Goal: Information Seeking & Learning: Learn about a topic

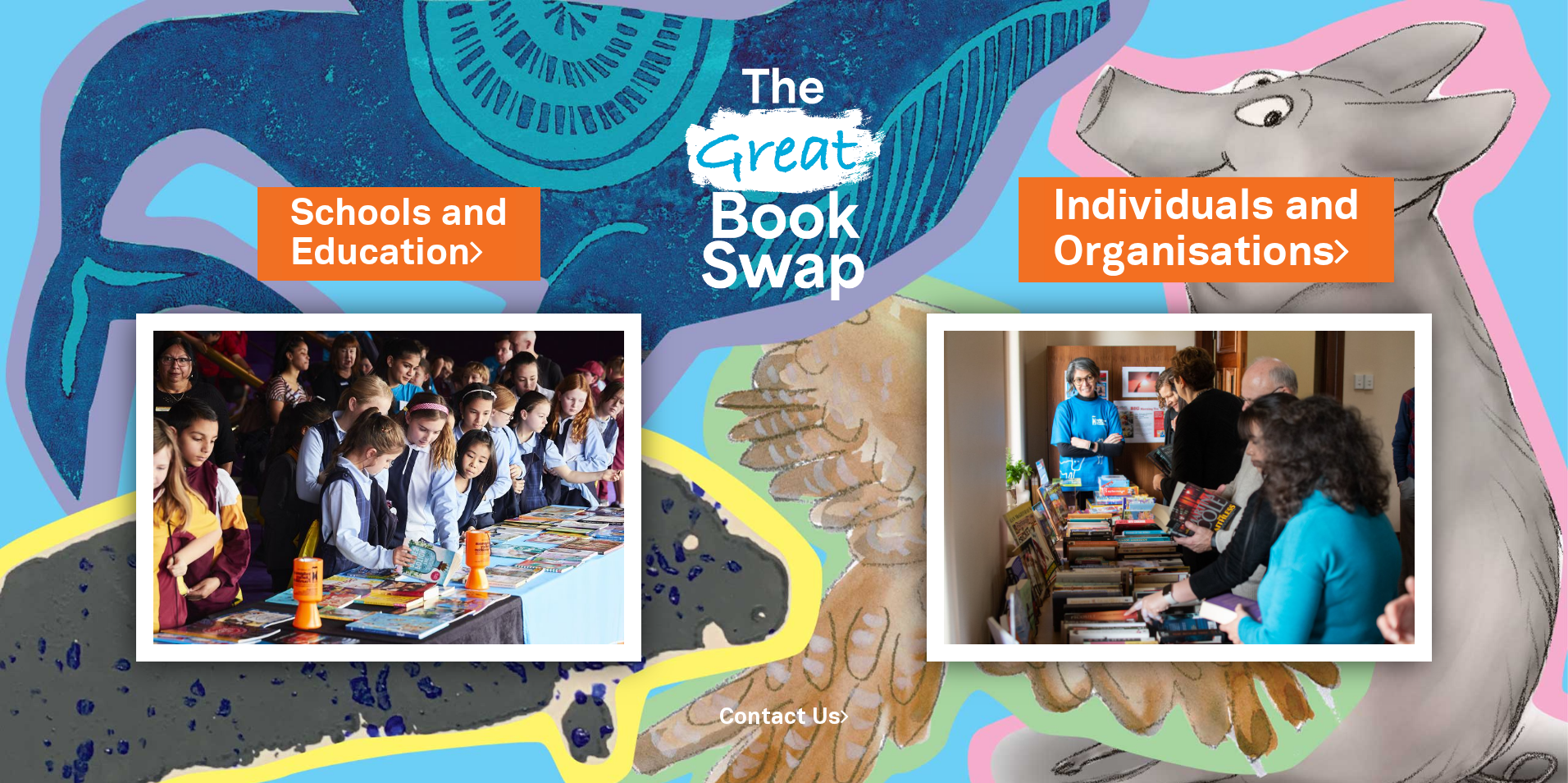
click at [1251, 233] on link "Individuals and Organisations" at bounding box center [1206, 230] width 307 height 104
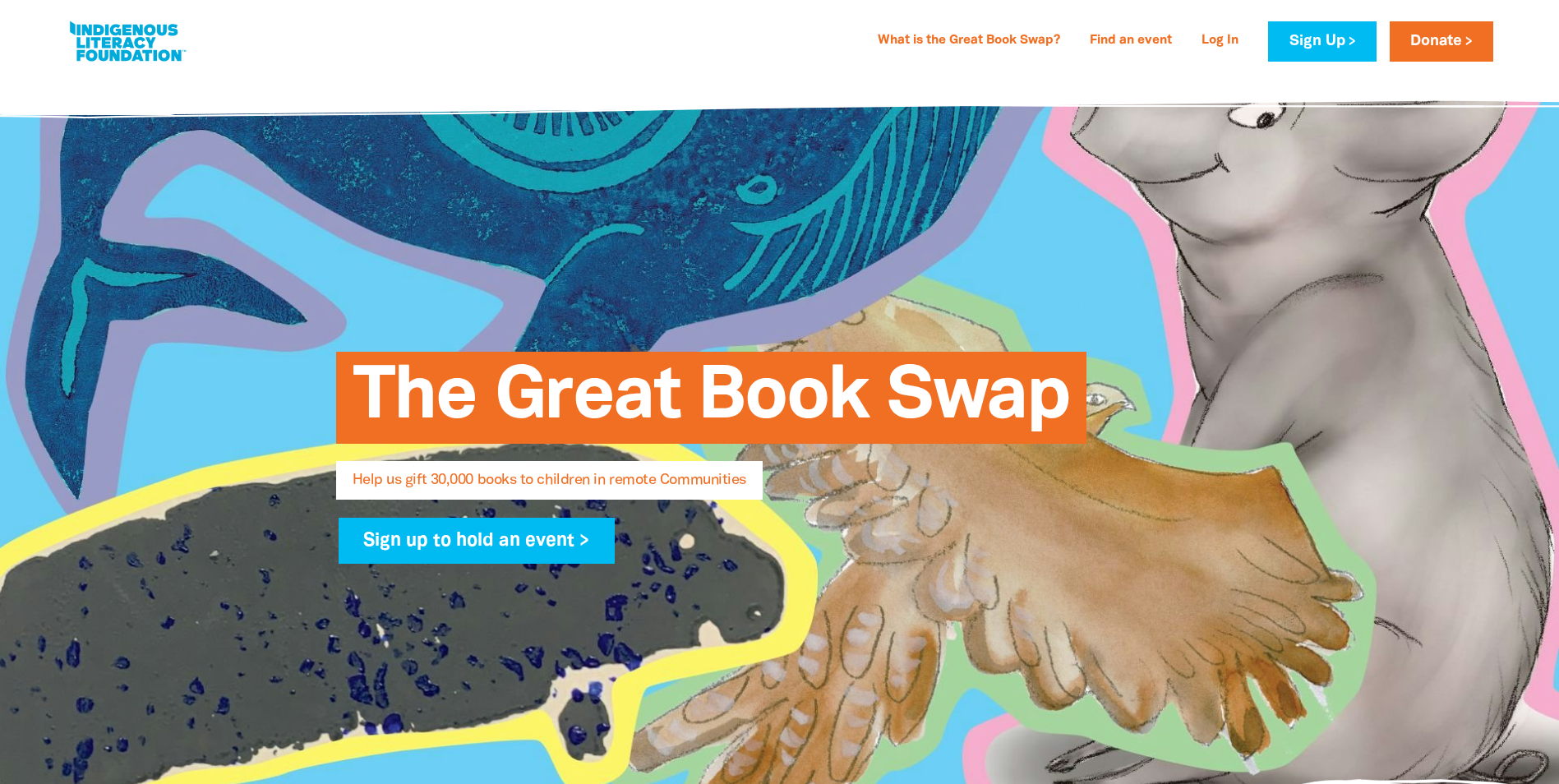
select select "AU"
click at [1003, 43] on link "What is the Great Book Swap?" at bounding box center [969, 41] width 202 height 26
select select "AU"
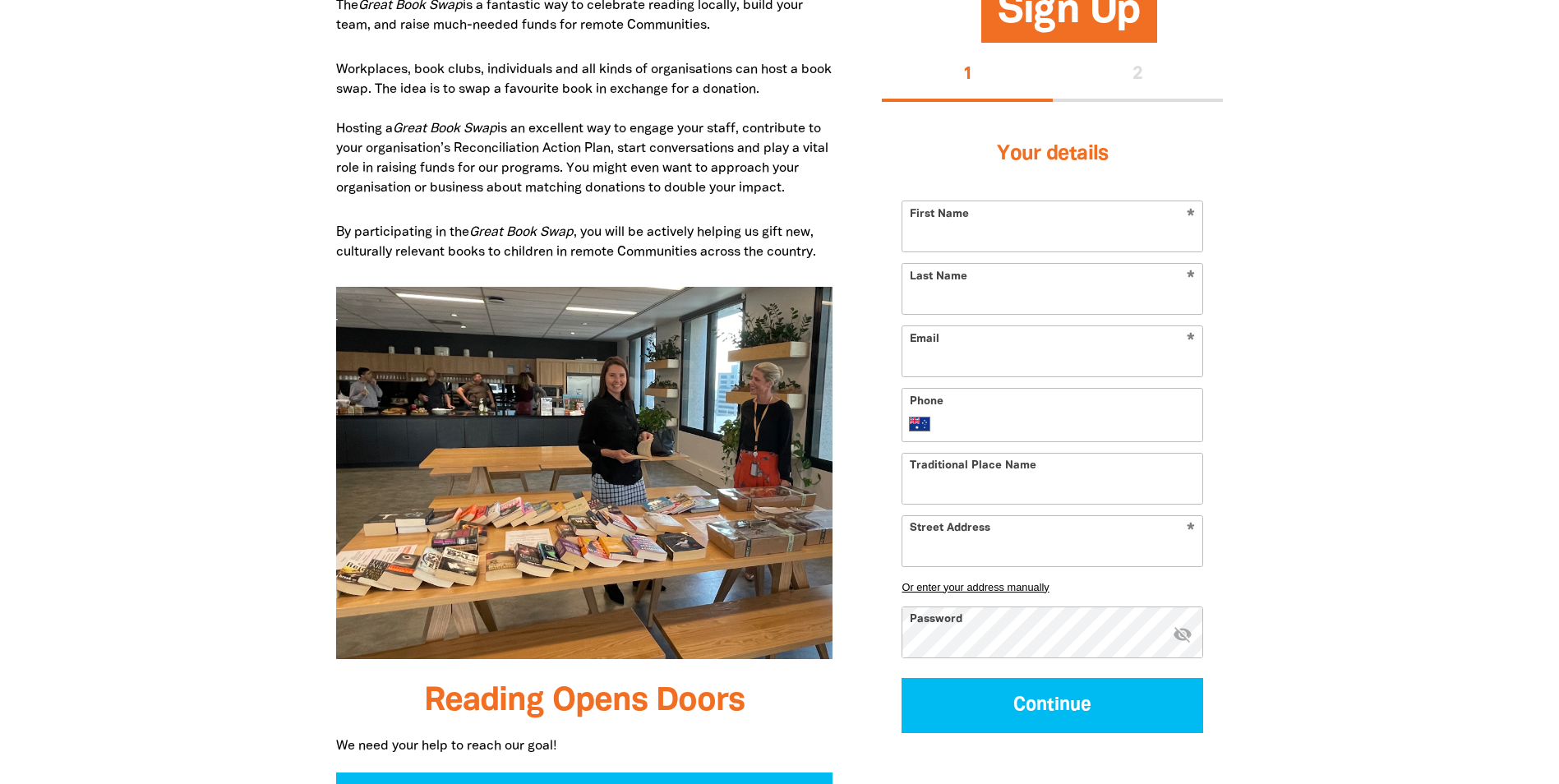
scroll to position [848, 0]
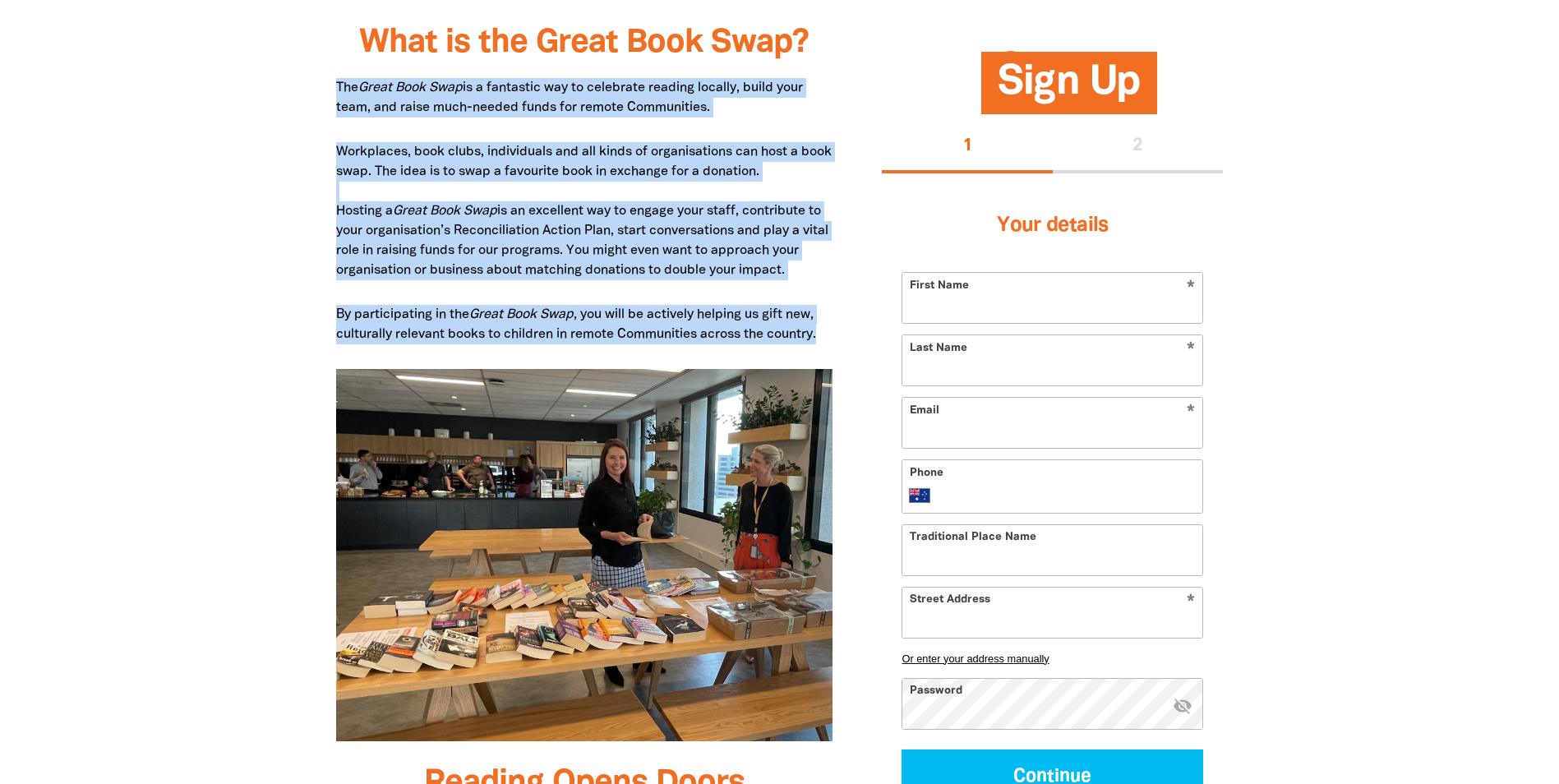
drag, startPoint x: 330, startPoint y: 82, endPoint x: 823, endPoint y: 335, distance: 554.1
click at [824, 337] on p "By participating in the Great Book Swap , you will be actively helping us gift …" at bounding box center [585, 324] width 498 height 39
drag, startPoint x: 832, startPoint y: 337, endPoint x: 335, endPoint y: 80, distance: 559.5
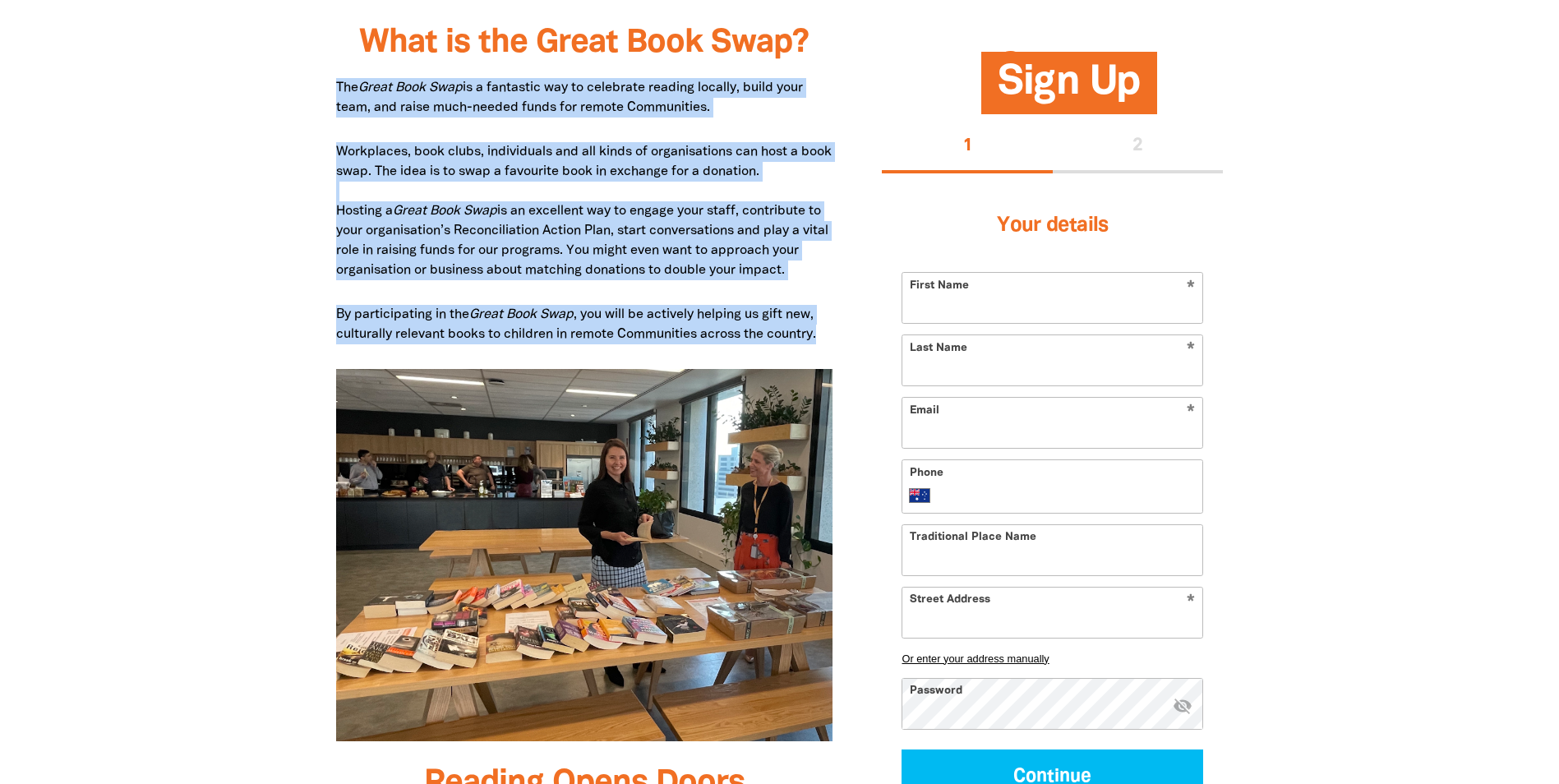
drag, startPoint x: 335, startPoint y: 80, endPoint x: 558, endPoint y: 112, distance: 225.3
click at [558, 112] on p "The Great Book Swap is a fantastic way to celebrate reading locally, build your…" at bounding box center [585, 98] width 498 height 39
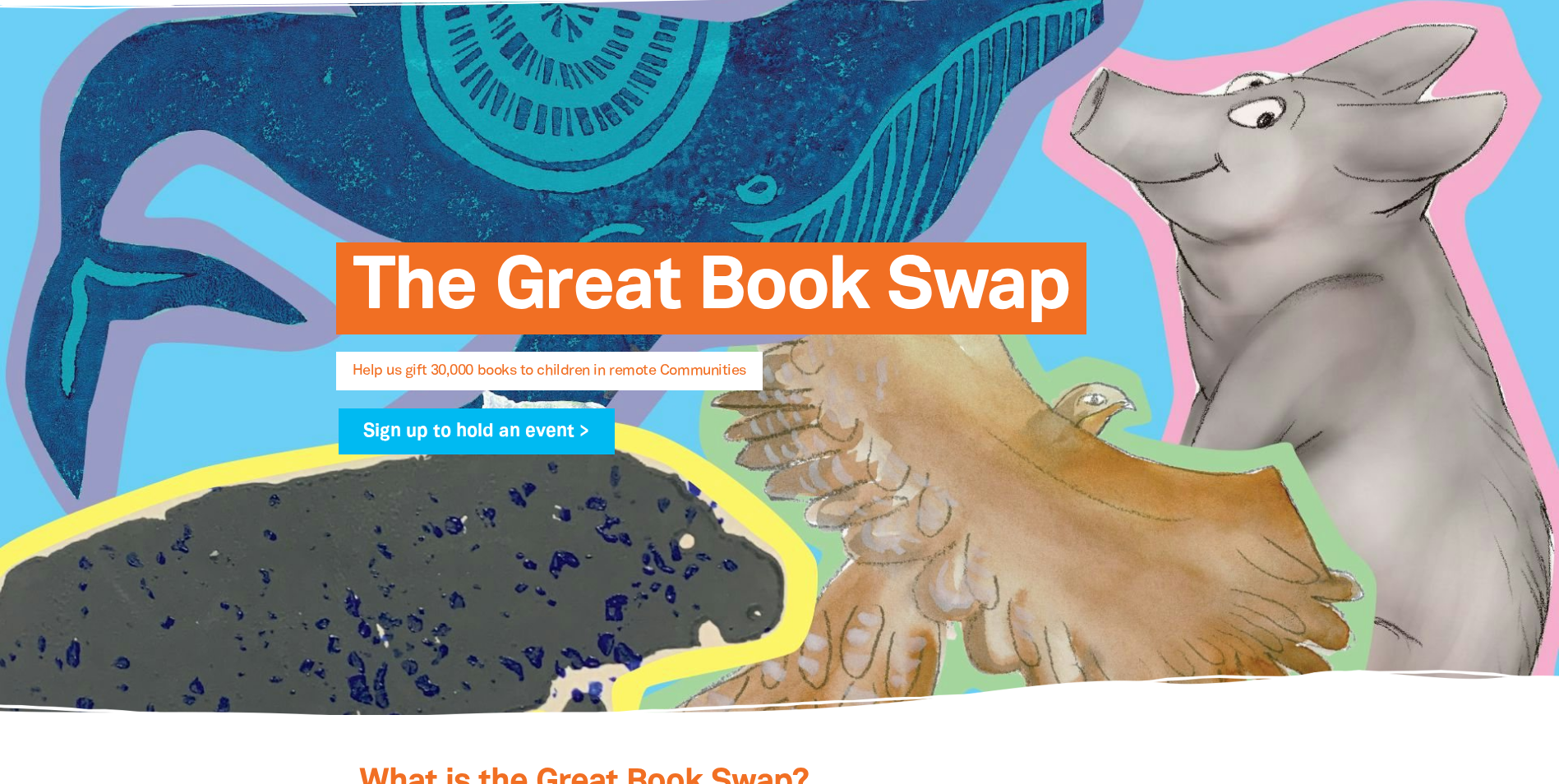
scroll to position [0, 0]
